Goal: Information Seeking & Learning: Learn about a topic

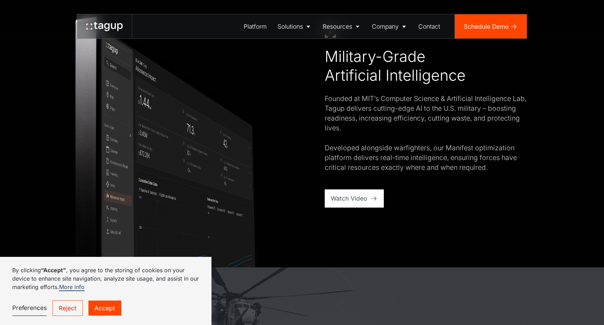
scroll to position [500, 0]
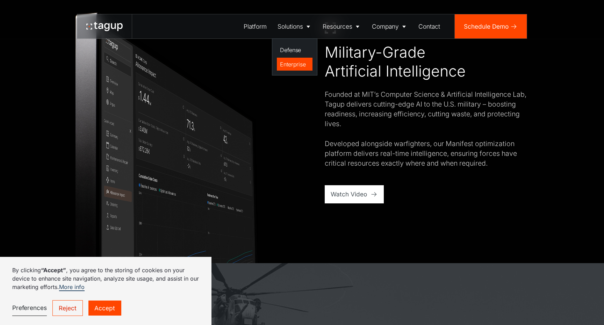
click at [289, 64] on div "Enterprise" at bounding box center [294, 64] width 29 height 8
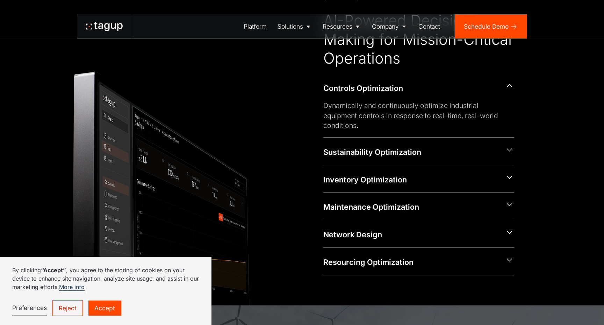
scroll to position [360, 0]
click at [505, 148] on icon at bounding box center [509, 149] width 9 height 9
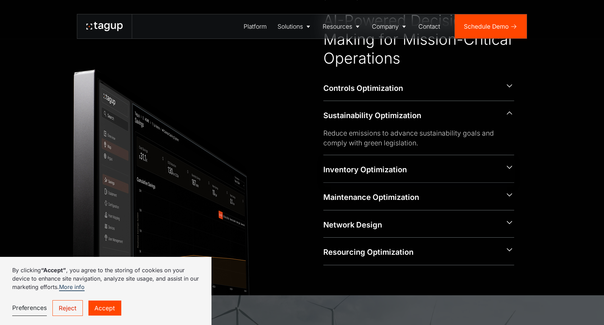
click at [393, 166] on div "Inventory Optimization" at bounding box center [411, 169] width 176 height 10
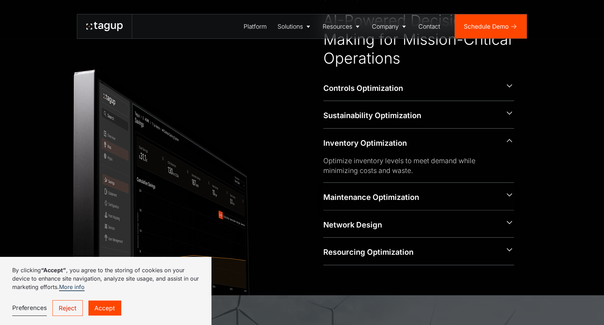
click at [372, 192] on div "Maintenance Optimization" at bounding box center [411, 197] width 176 height 10
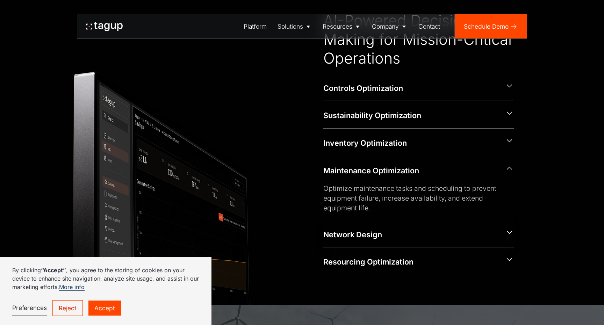
click at [360, 229] on div "Network Design" at bounding box center [411, 234] width 176 height 10
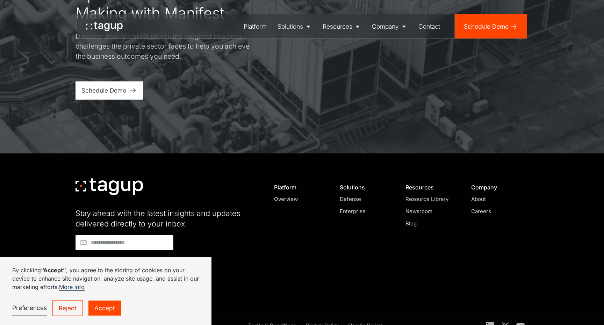
scroll to position [2246, 0]
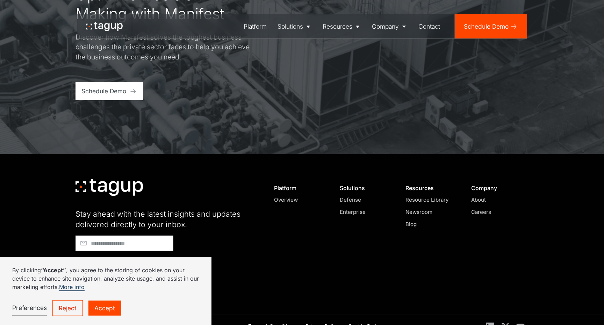
click at [425, 196] on div "Resource Library" at bounding box center [430, 200] width 51 height 8
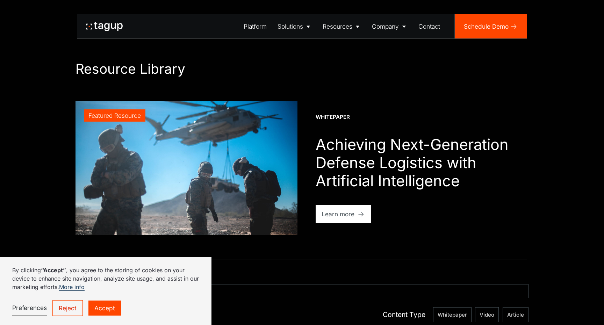
scroll to position [0, 0]
